Goal: Transaction & Acquisition: Purchase product/service

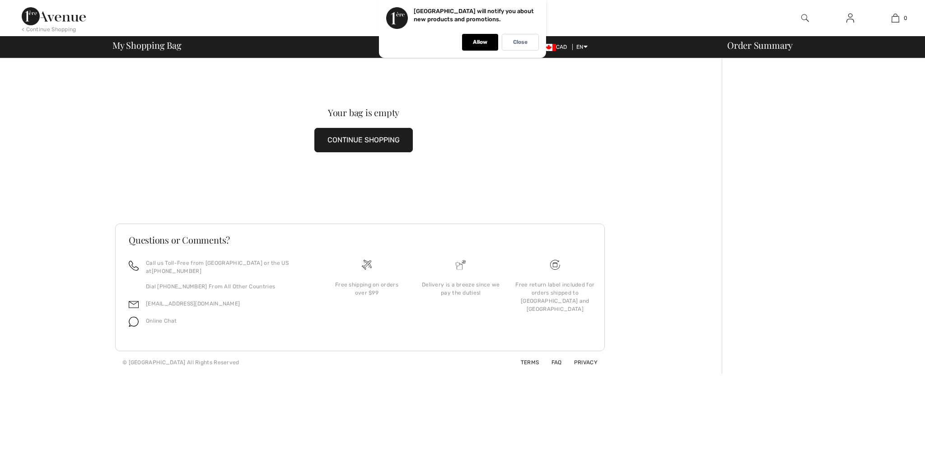
click at [382, 145] on button "CONTINUE SHOPPING" at bounding box center [363, 140] width 98 height 24
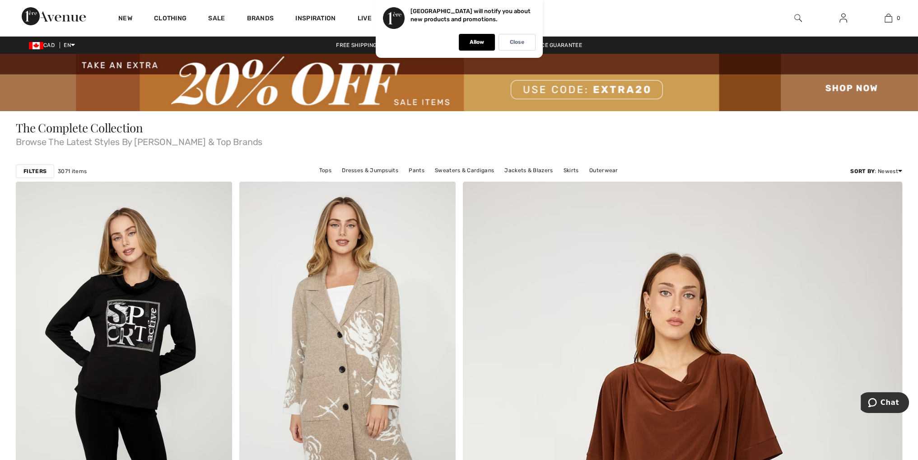
click at [561, 83] on img at bounding box center [459, 82] width 918 height 57
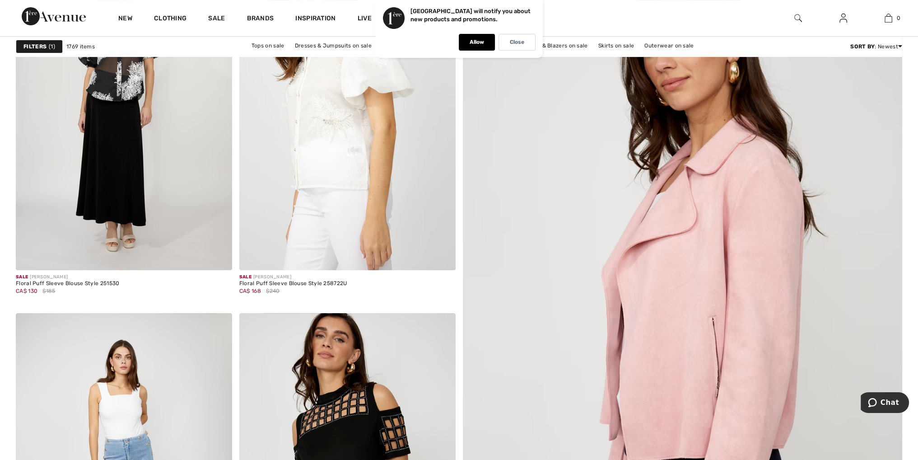
scroll to position [226, 0]
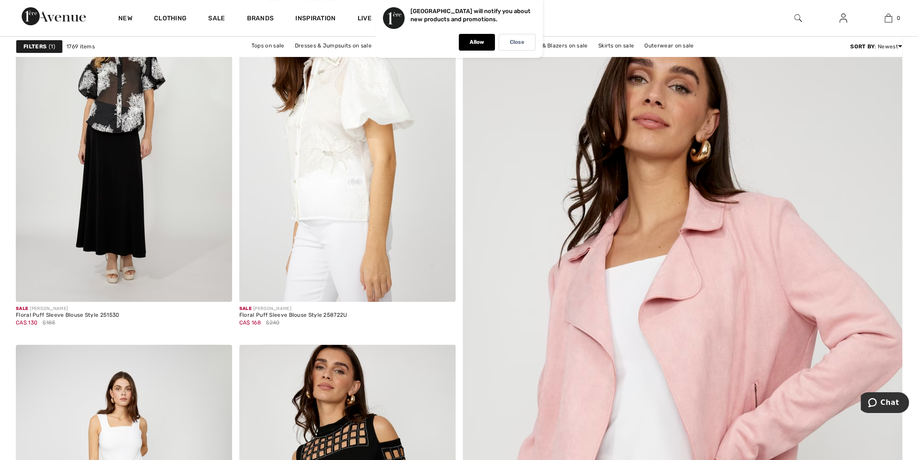
click at [38, 46] on strong "Filters" at bounding box center [34, 46] width 23 height 8
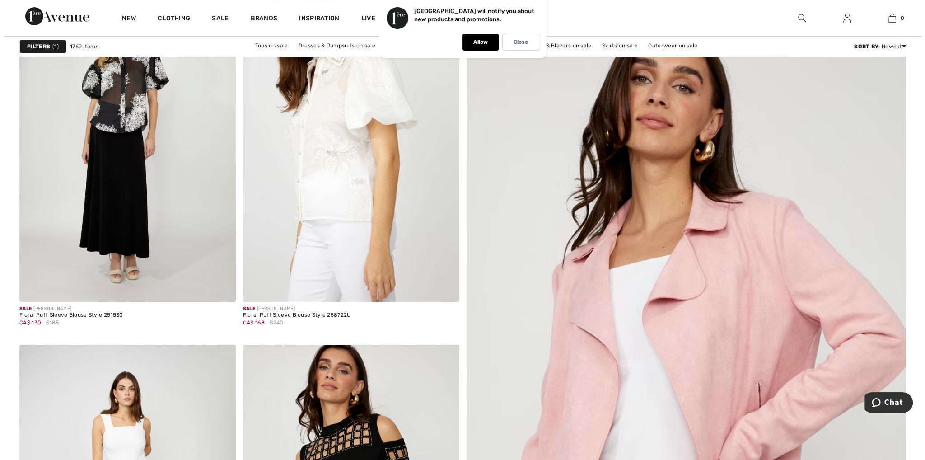
scroll to position [226, 0]
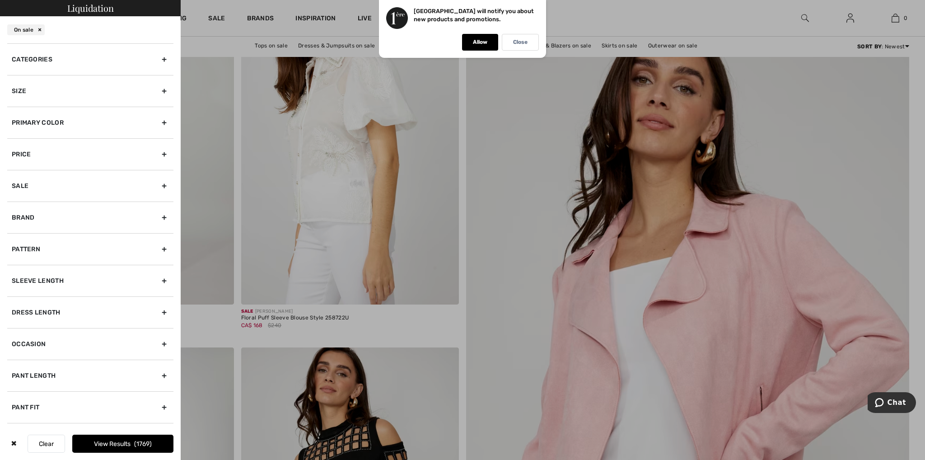
click at [157, 90] on div "Size" at bounding box center [90, 91] width 166 height 32
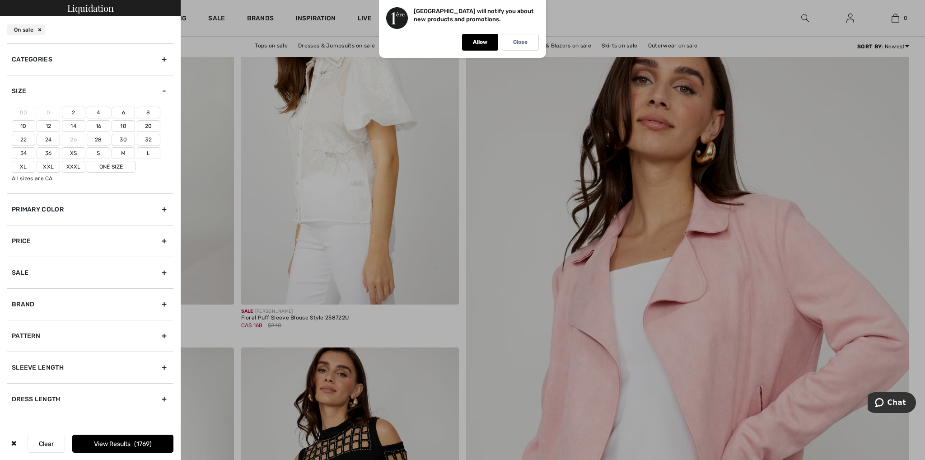
click at [150, 124] on label "20" at bounding box center [148, 126] width 23 height 12
click at [0, 0] on input"] "20" at bounding box center [0, 0] width 0 height 0
click at [20, 136] on label "22" at bounding box center [23, 140] width 23 height 12
click at [0, 0] on input"] "22" at bounding box center [0, 0] width 0 height 0
click at [45, 164] on label "Xxl" at bounding box center [48, 167] width 23 height 12
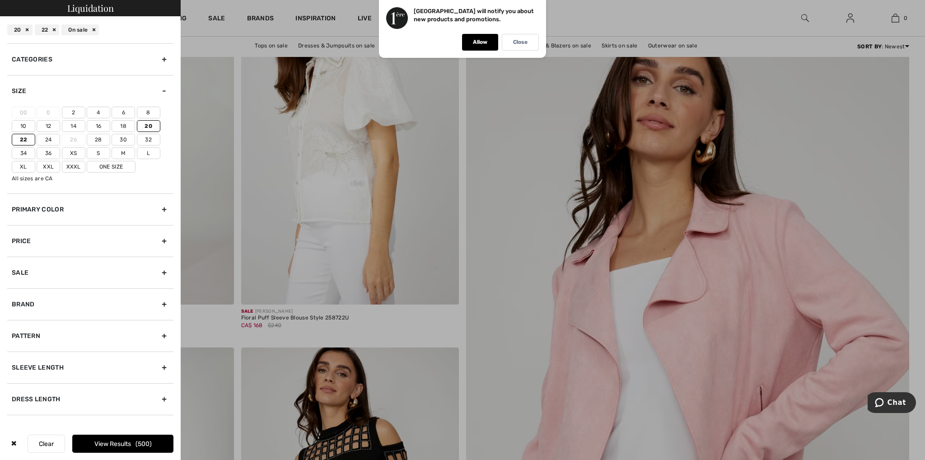
click at [0, 0] on input"] "Xxl" at bounding box center [0, 0] width 0 height 0
click at [109, 166] on label "One Size" at bounding box center [111, 167] width 49 height 12
click at [0, 0] on input"] "One Size" at bounding box center [0, 0] width 0 height 0
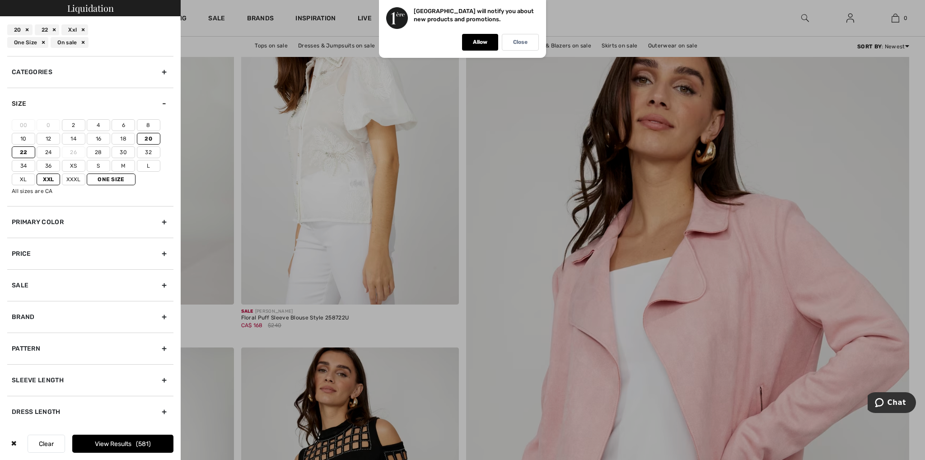
click at [139, 440] on span "581" at bounding box center [143, 444] width 15 height 8
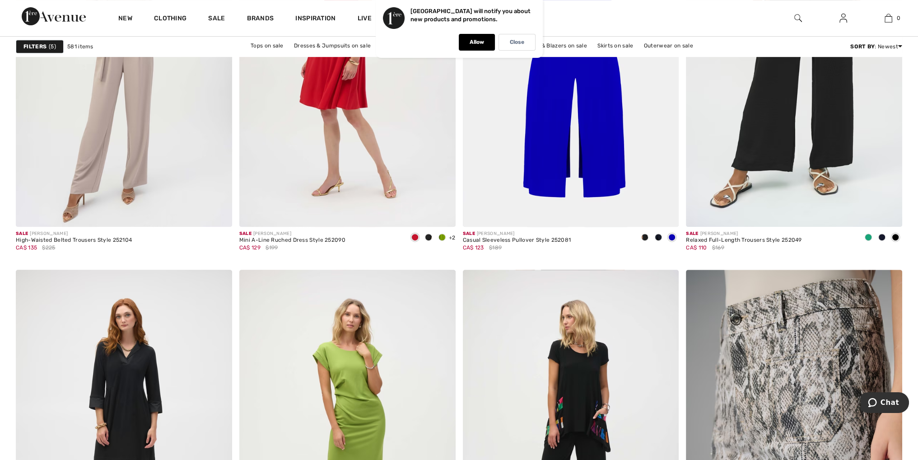
scroll to position [5376, 0]
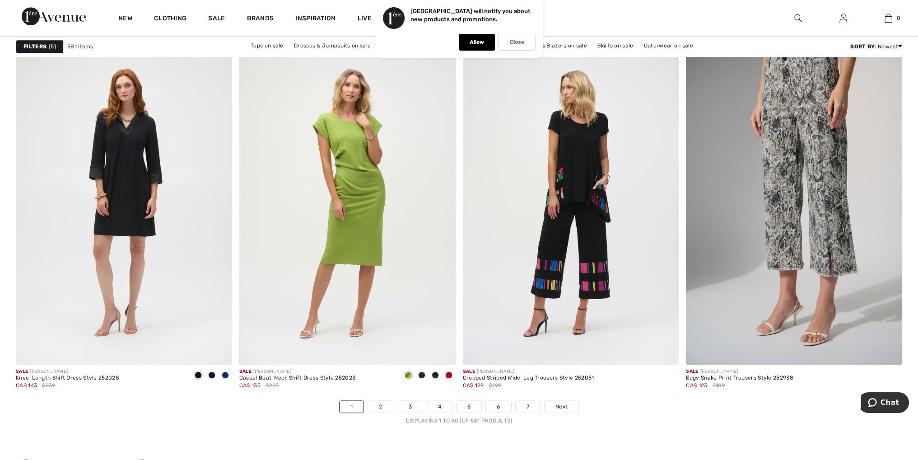
click at [383, 403] on link "2" at bounding box center [380, 407] width 25 height 12
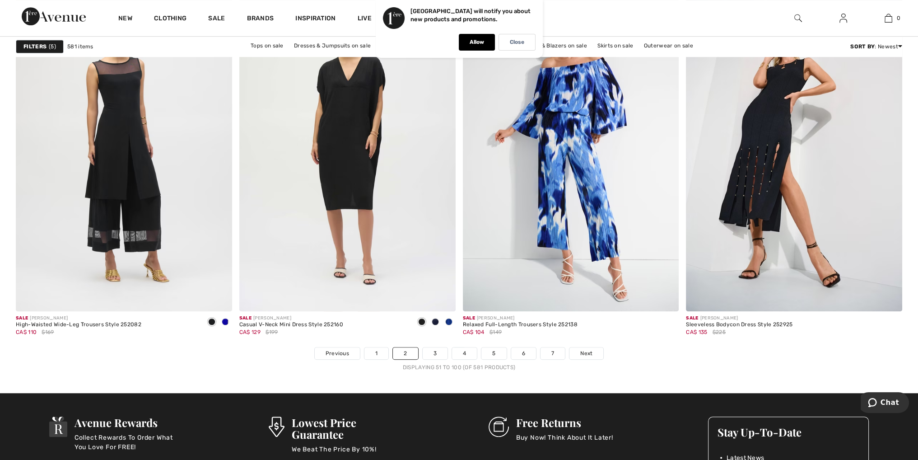
scroll to position [5376, 0]
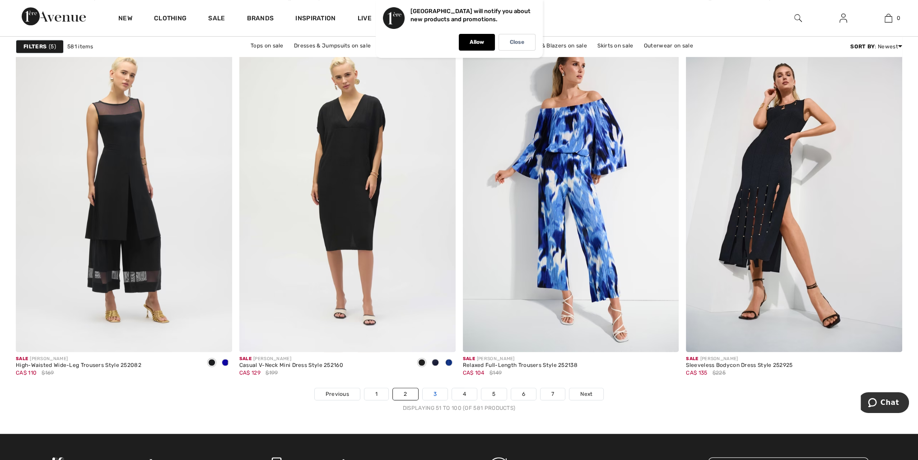
click at [437, 388] on link "3" at bounding box center [435, 394] width 25 height 12
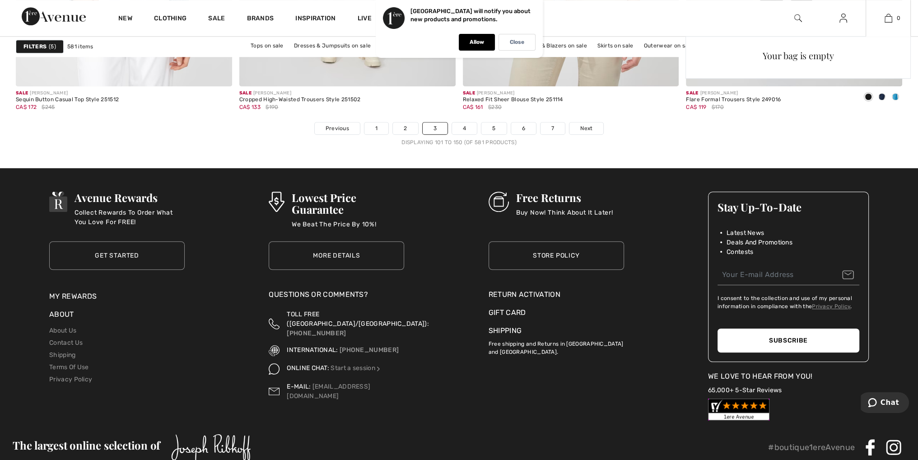
scroll to position [5647, 0]
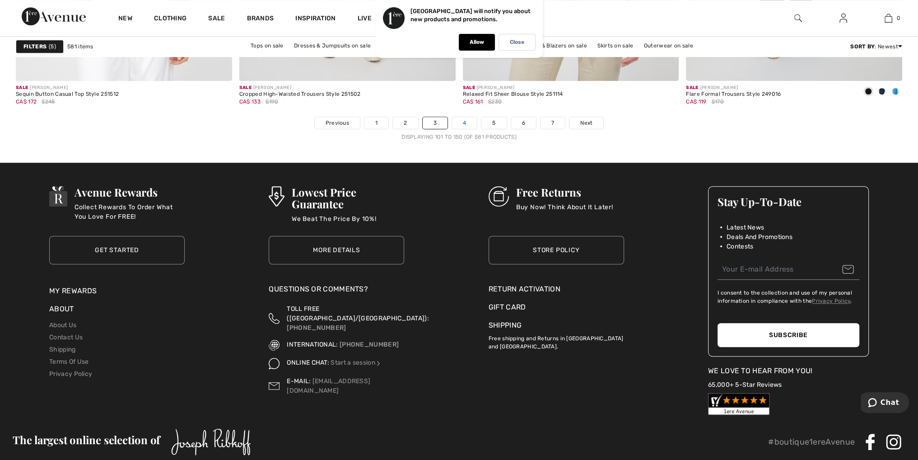
click at [464, 119] on link "4" at bounding box center [464, 123] width 25 height 12
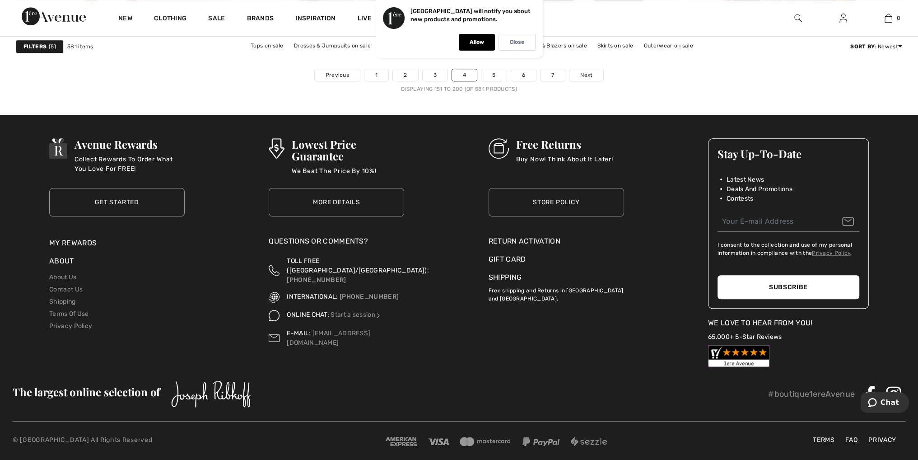
scroll to position [5701, 0]
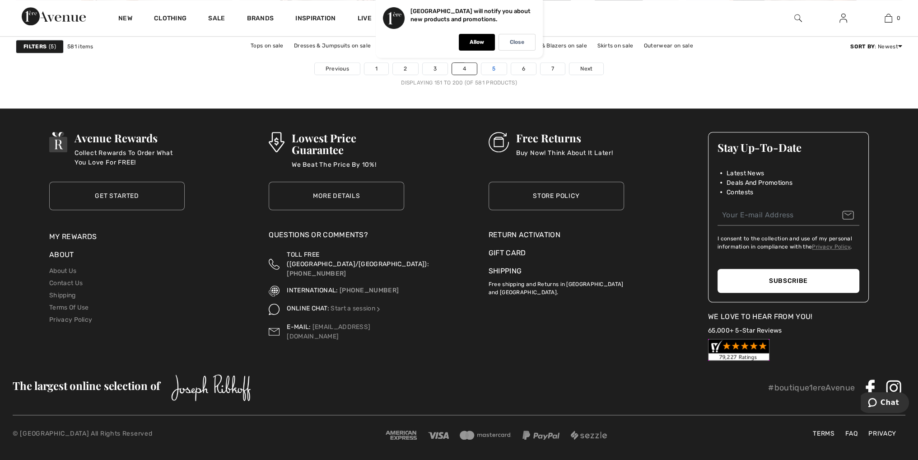
click at [493, 66] on link "5" at bounding box center [494, 69] width 25 height 12
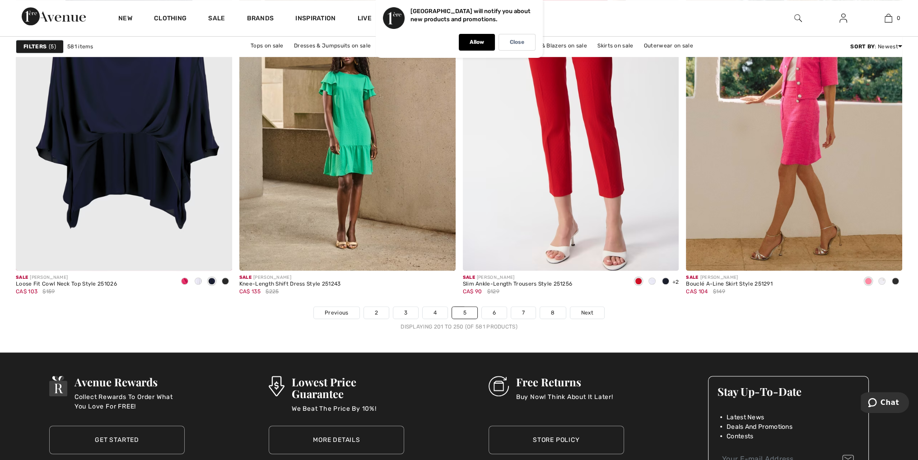
scroll to position [5466, 0]
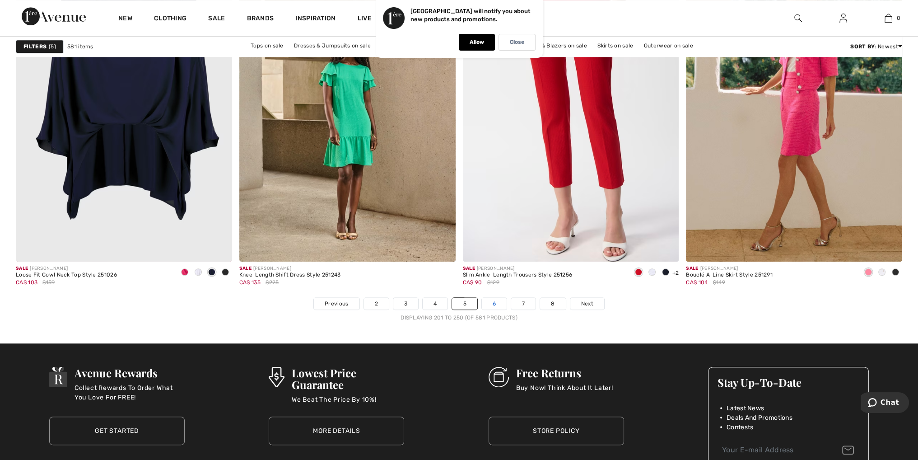
click at [496, 303] on link "6" at bounding box center [494, 304] width 25 height 12
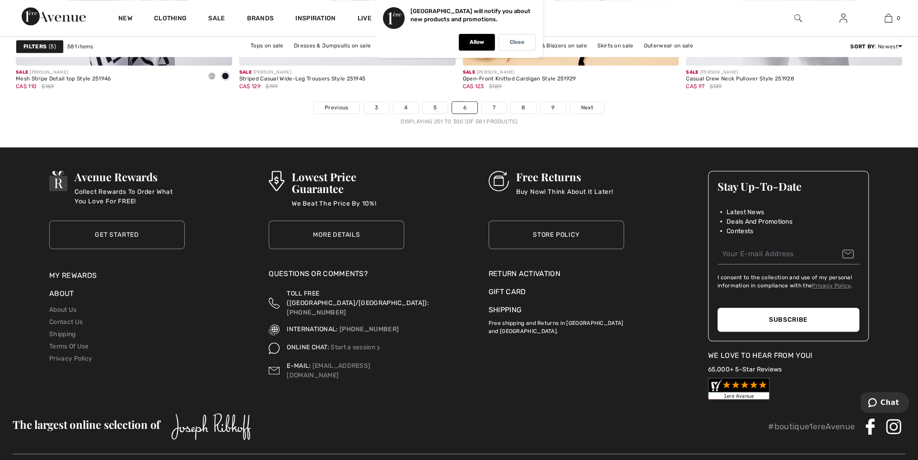
scroll to position [5692, 0]
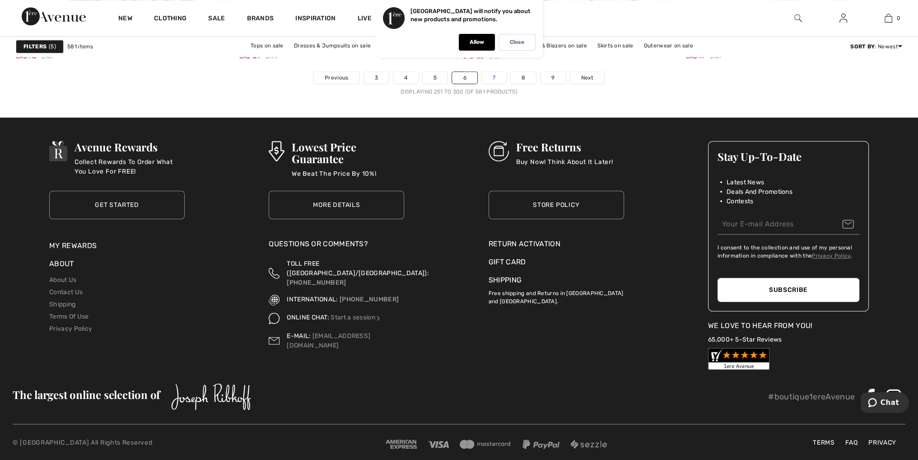
click at [493, 75] on link "7" at bounding box center [494, 78] width 24 height 12
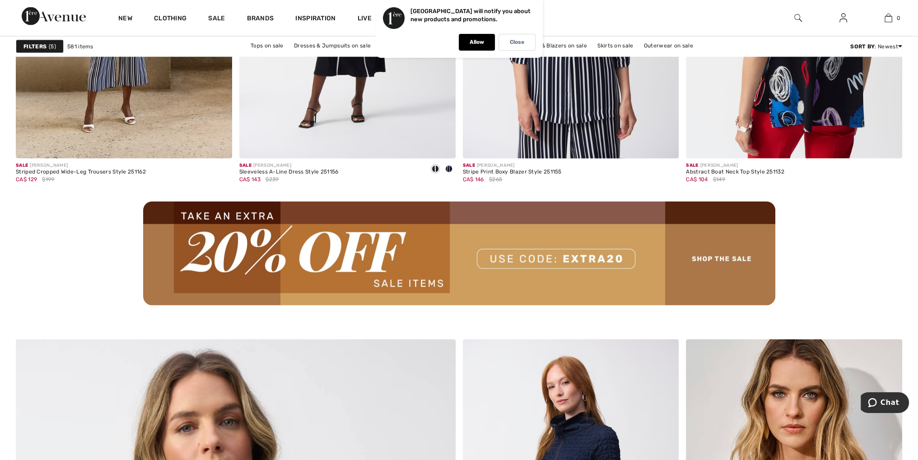
scroll to position [2710, 0]
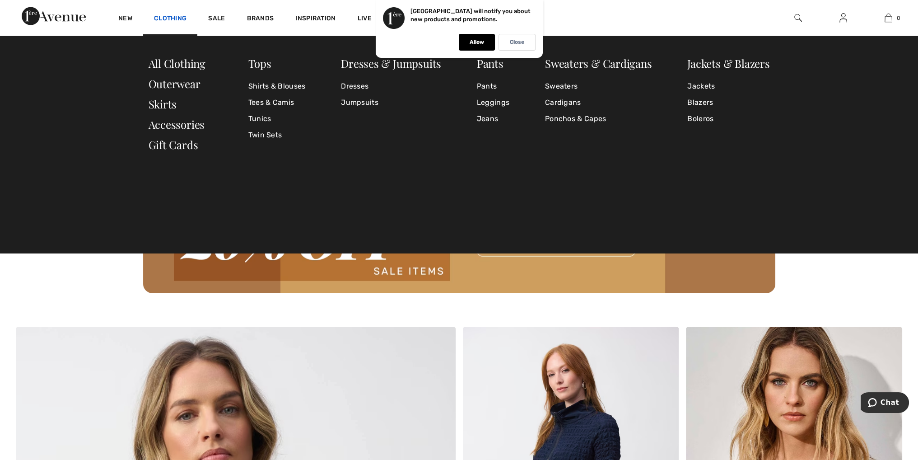
click at [169, 17] on link "Clothing" at bounding box center [170, 18] width 33 height 9
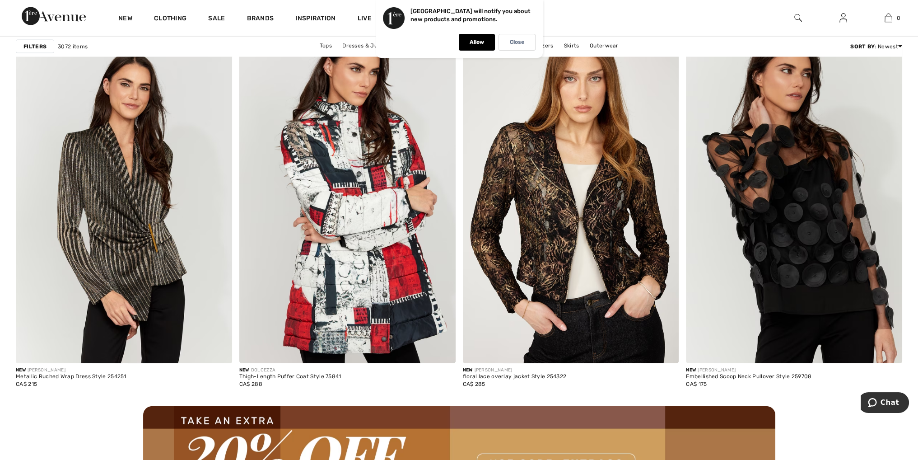
scroll to position [2485, 0]
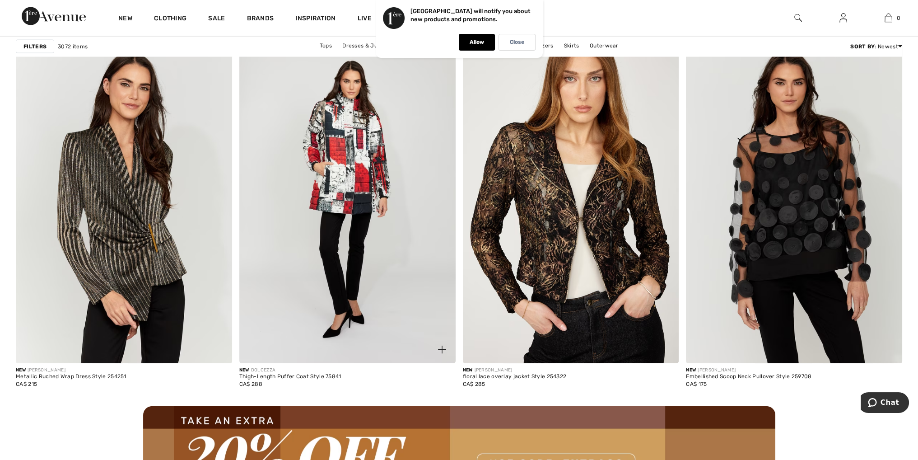
click at [340, 199] on img at bounding box center [347, 201] width 216 height 324
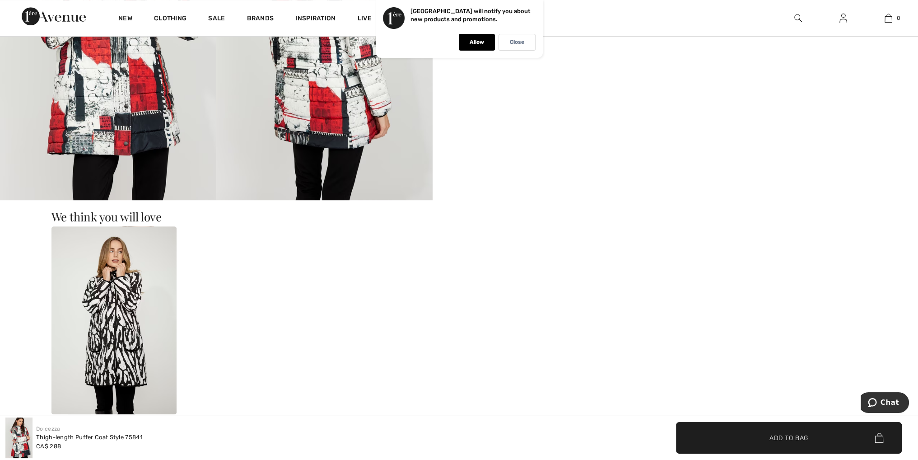
scroll to position [723, 0]
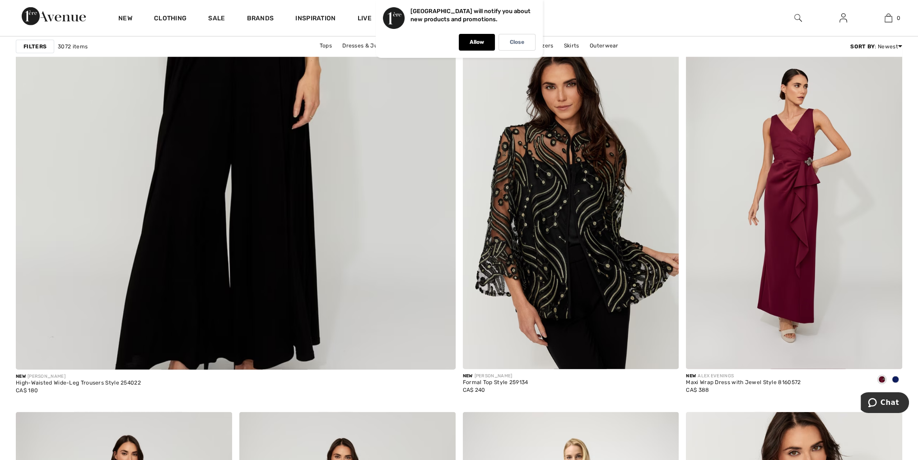
scroll to position [3332, 0]
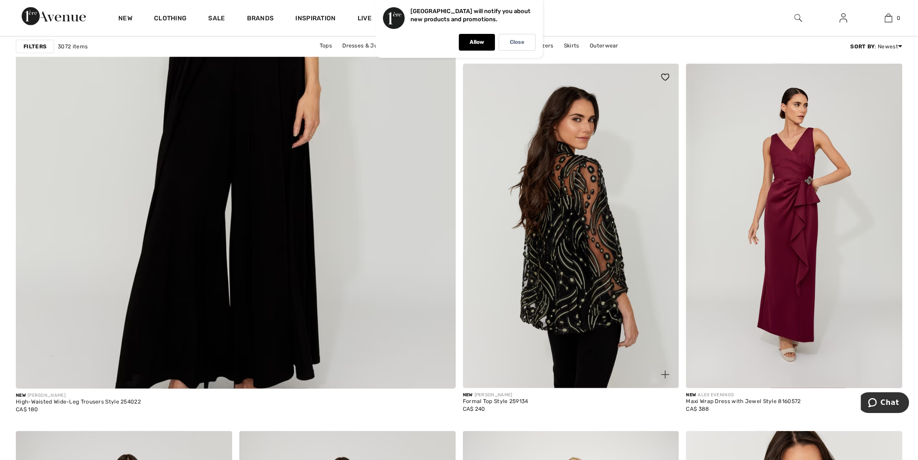
click at [609, 238] on img at bounding box center [571, 226] width 216 height 324
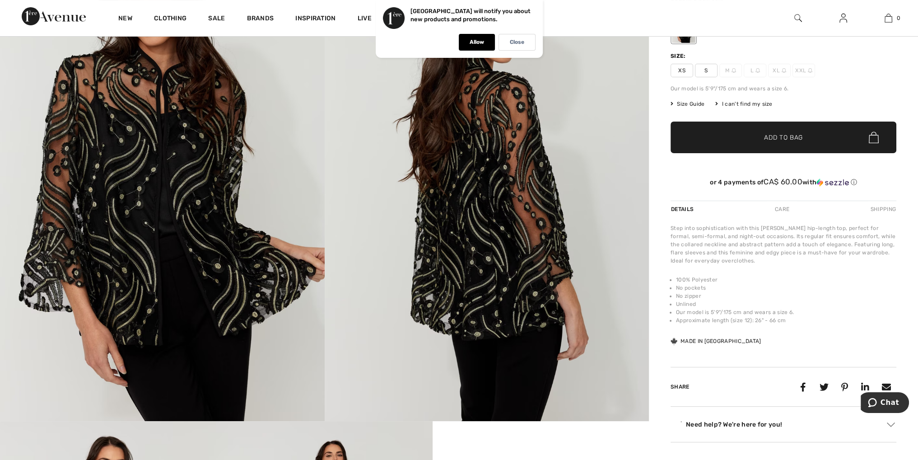
scroll to position [181, 0]
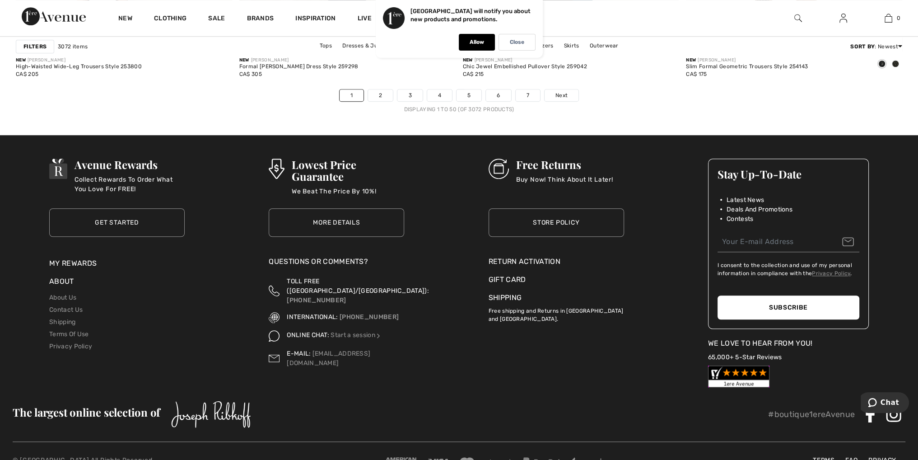
scroll to position [5681, 0]
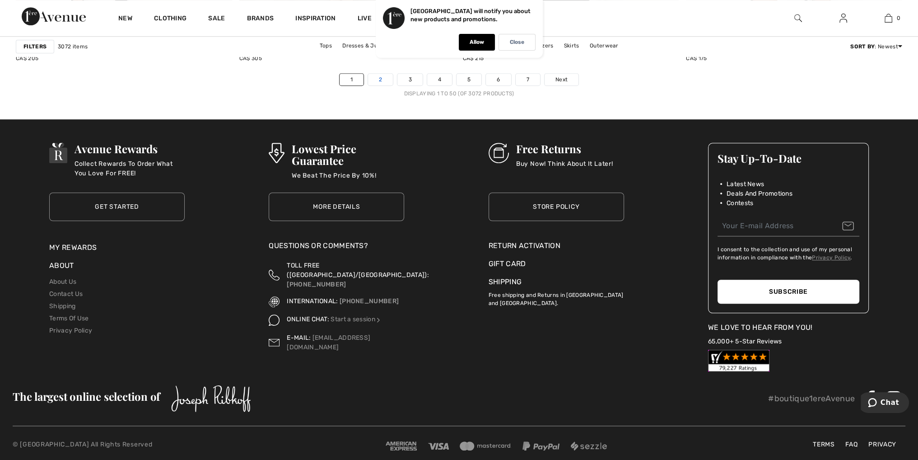
click at [385, 75] on link "2" at bounding box center [380, 80] width 25 height 12
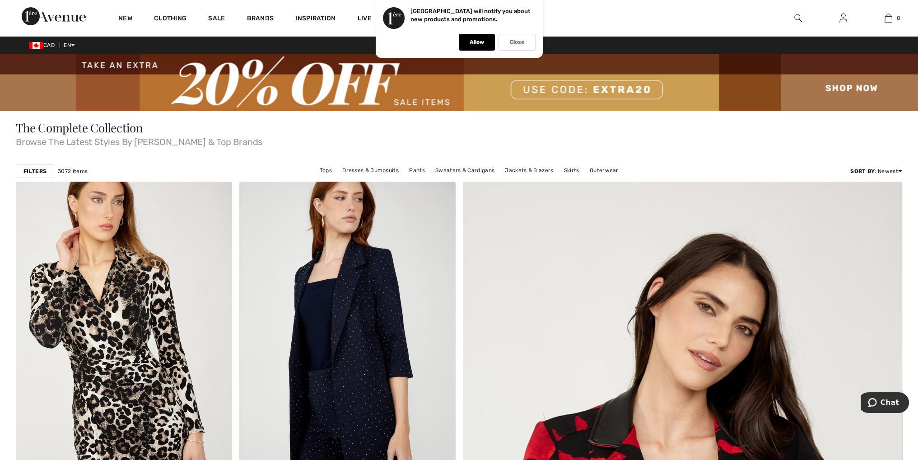
click at [38, 168] on strong "Filters" at bounding box center [34, 171] width 23 height 8
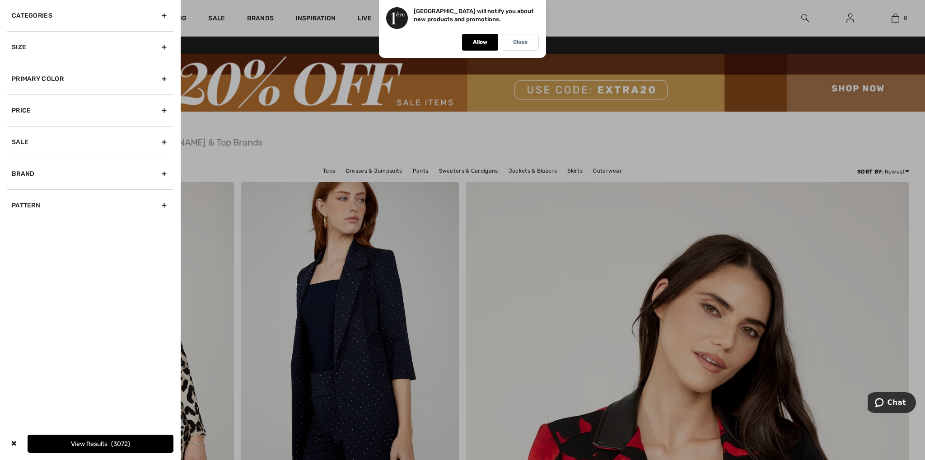
click at [164, 47] on div "Size" at bounding box center [90, 47] width 166 height 32
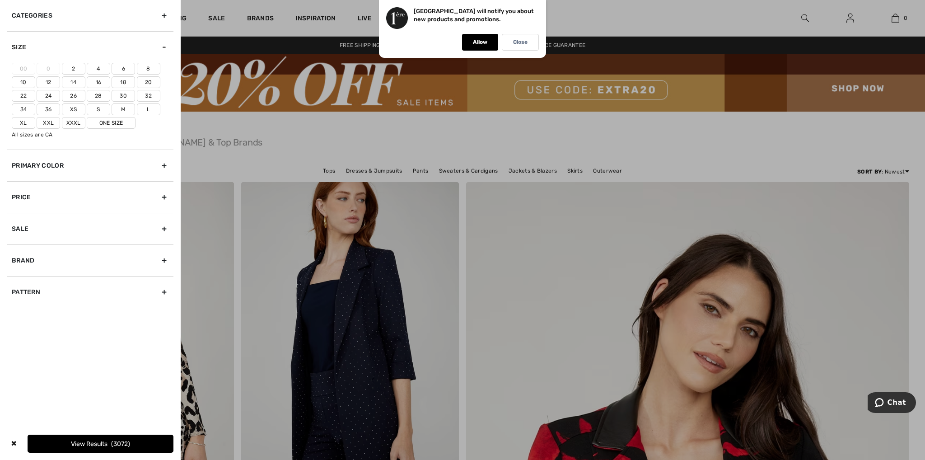
click at [148, 80] on label "20" at bounding box center [148, 82] width 23 height 12
click at [0, 0] on input"] "20" at bounding box center [0, 0] width 0 height 0
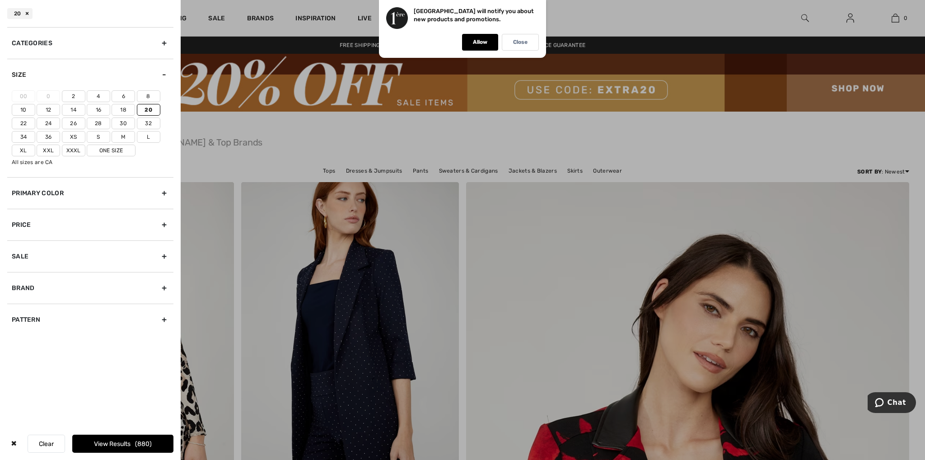
click at [23, 122] on label "22" at bounding box center [23, 123] width 23 height 12
click at [0, 0] on input"] "22" at bounding box center [0, 0] width 0 height 0
click at [49, 148] on label "Xxl" at bounding box center [48, 151] width 23 height 12
click at [0, 0] on input"] "Xxl" at bounding box center [0, 0] width 0 height 0
click at [104, 150] on label "One Size" at bounding box center [111, 151] width 49 height 12
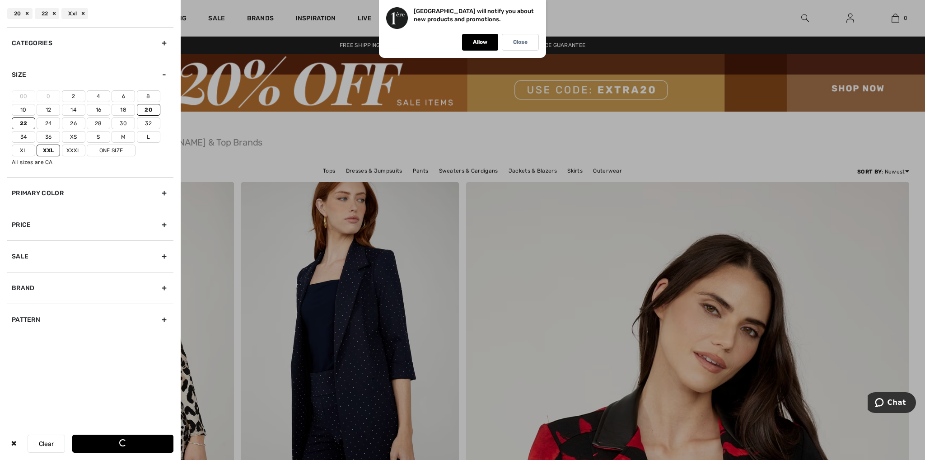
click at [0, 0] on input"] "One Size" at bounding box center [0, 0] width 0 height 0
click at [116, 439] on button "View Results 1517" at bounding box center [122, 444] width 101 height 18
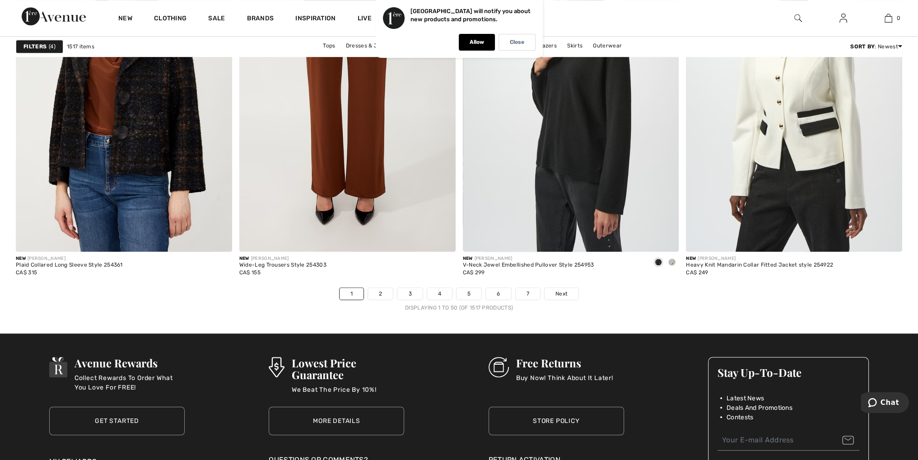
scroll to position [5466, 0]
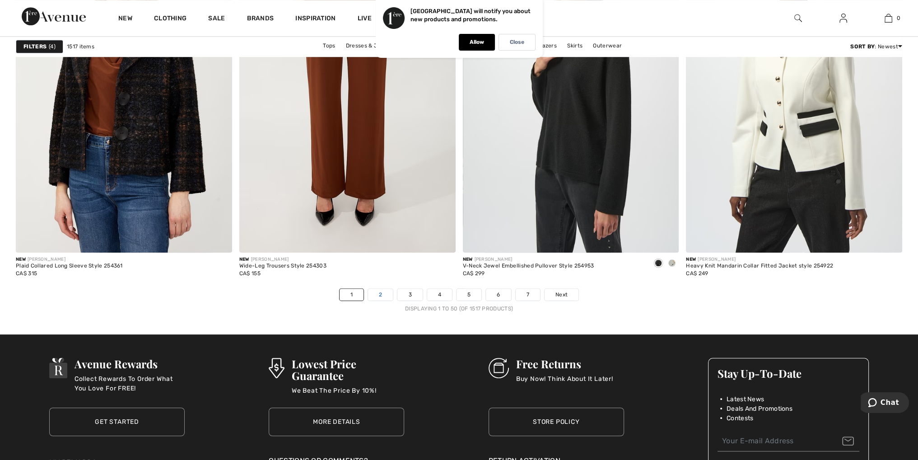
click at [388, 299] on link "2" at bounding box center [380, 295] width 25 height 12
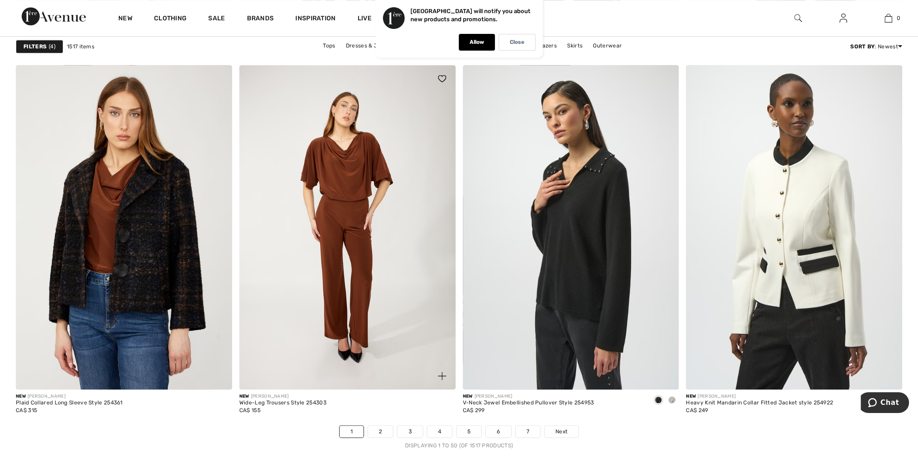
scroll to position [5320, 0]
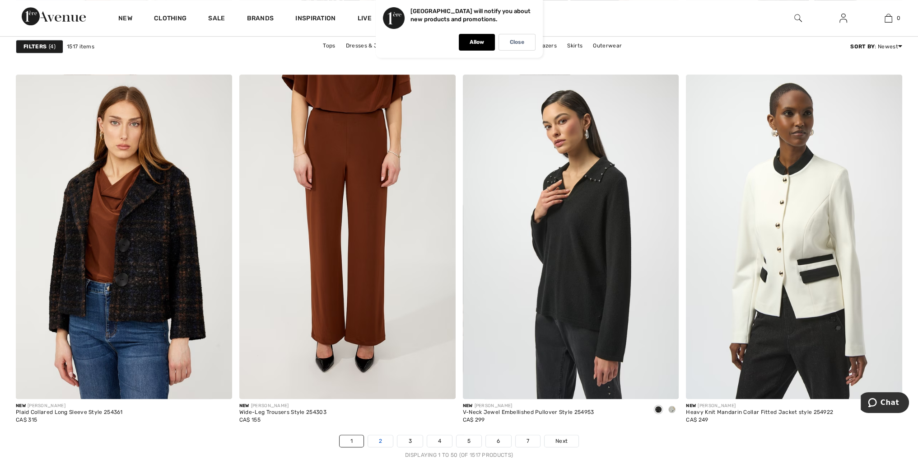
click at [384, 437] on link "2" at bounding box center [380, 441] width 25 height 12
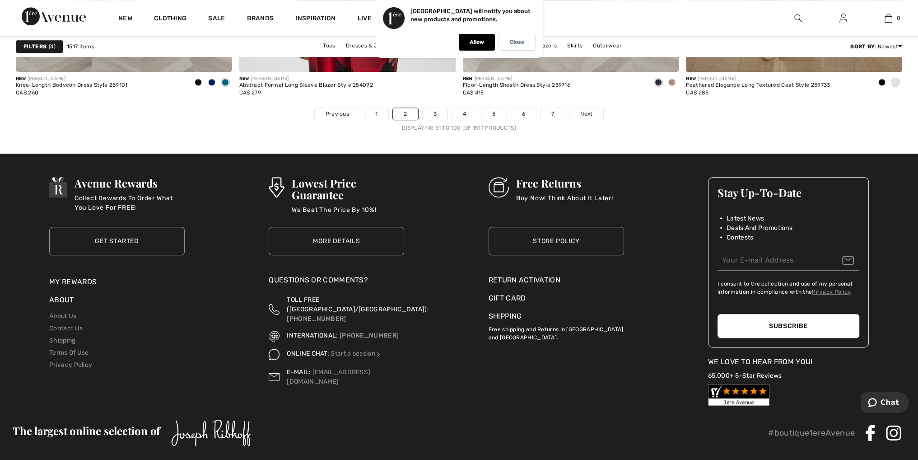
scroll to position [5664, 0]
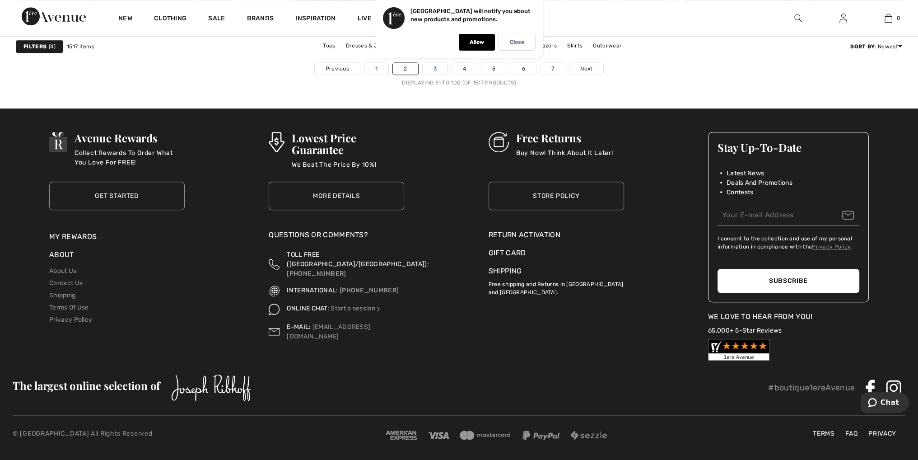
click at [436, 66] on link "3" at bounding box center [435, 69] width 25 height 12
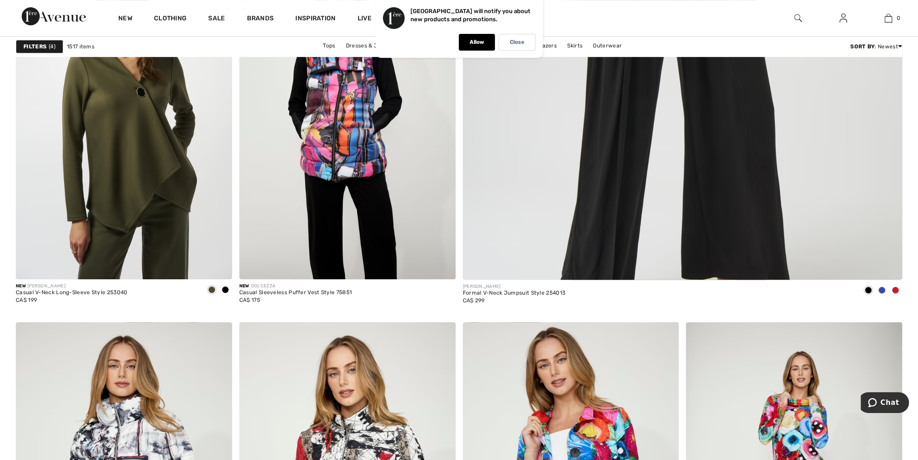
scroll to position [587, 0]
